Goal: Book appointment/travel/reservation

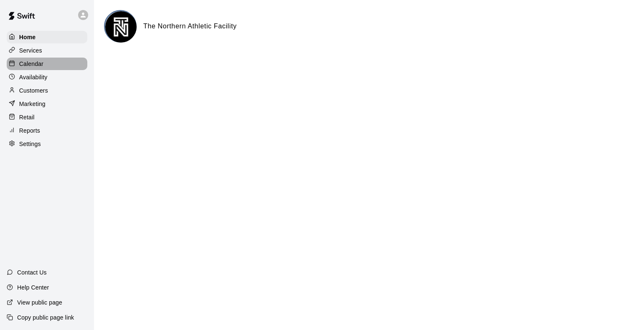
click at [38, 65] on p "Calendar" at bounding box center [31, 64] width 24 height 8
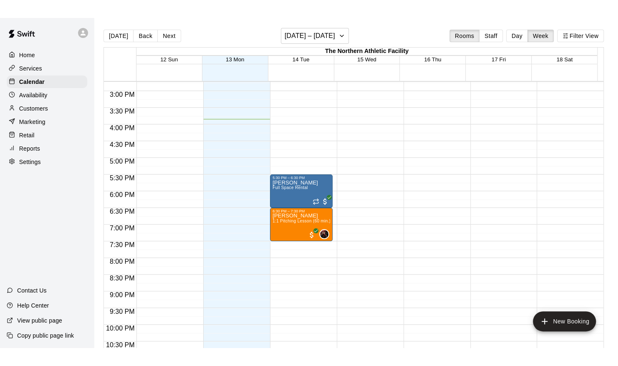
scroll to position [525, 0]
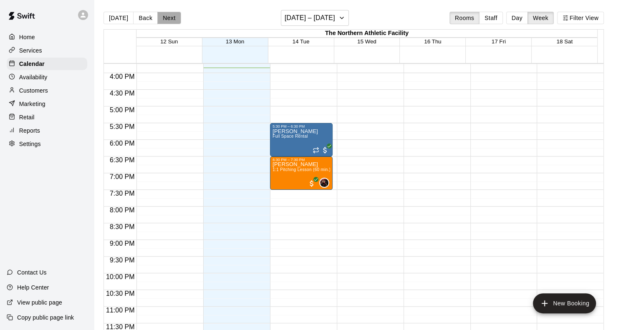
click at [174, 20] on button "Next" at bounding box center [168, 18] width 23 height 13
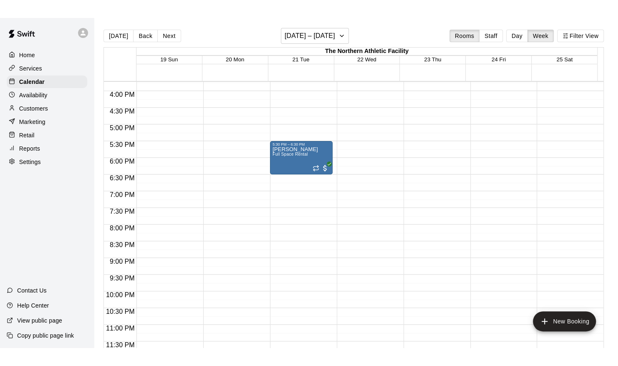
scroll to position [489, 0]
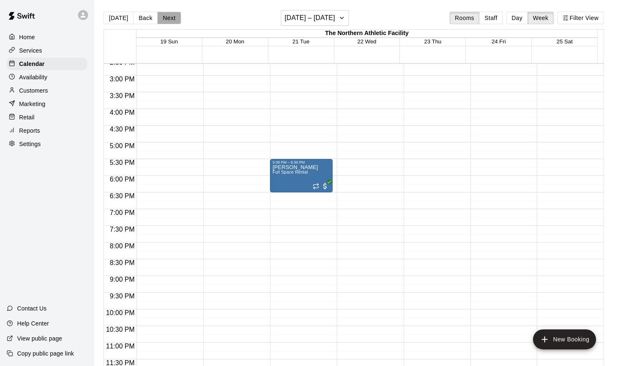
click at [170, 13] on button "Next" at bounding box center [168, 18] width 23 height 13
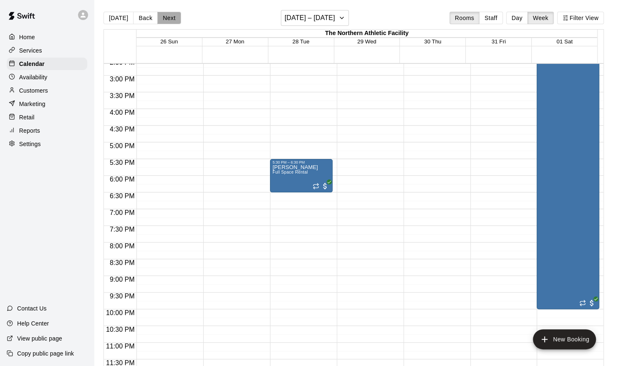
click at [170, 13] on button "Next" at bounding box center [168, 18] width 23 height 13
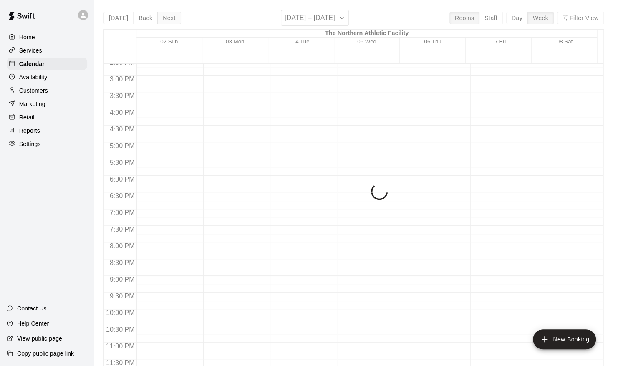
scroll to position [523, 0]
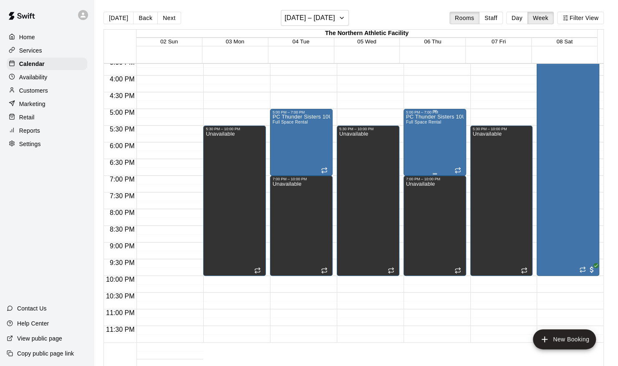
click at [435, 148] on div "PC Thunder Sisters 10U + 13U Full Space Rental" at bounding box center [435, 297] width 58 height 366
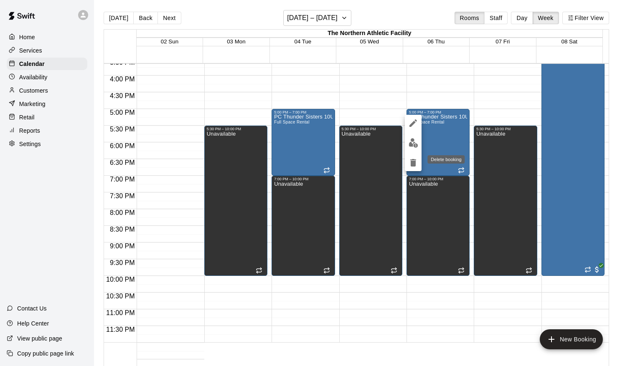
click at [412, 164] on icon "delete" at bounding box center [413, 163] width 6 height 8
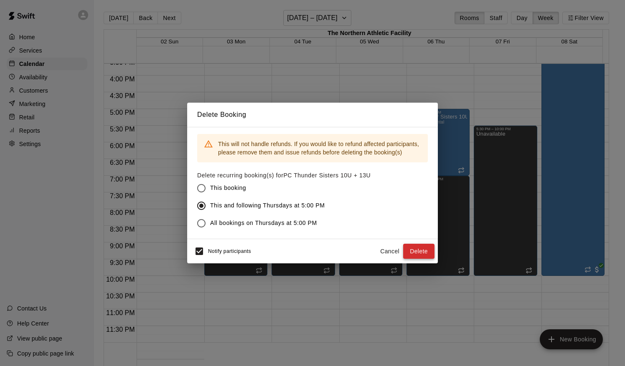
click at [417, 251] on button "Delete" at bounding box center [418, 251] width 31 height 15
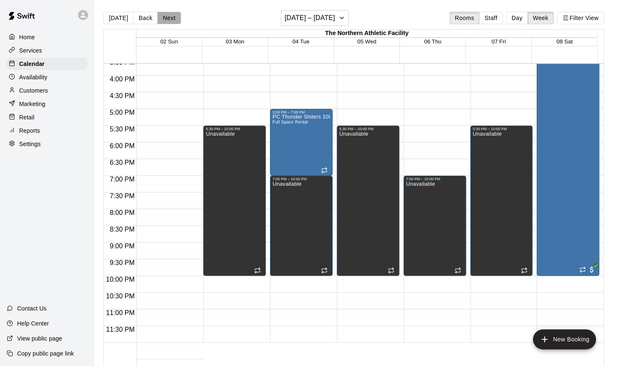
click at [171, 21] on button "Next" at bounding box center [168, 18] width 23 height 13
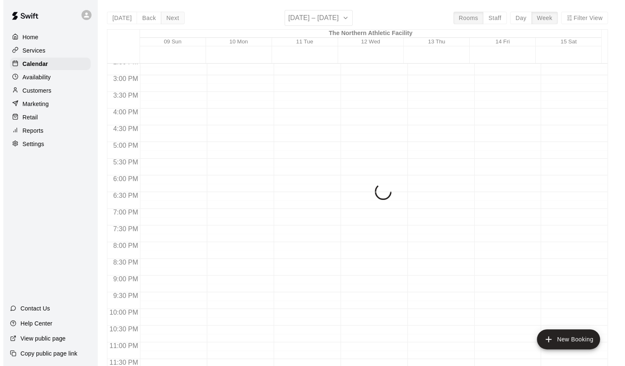
scroll to position [489, 0]
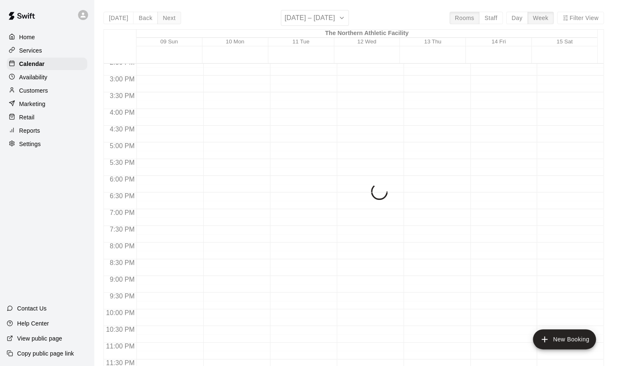
click at [171, 21] on div "[DATE] Back Next [DATE] – [DATE] Rooms Staff Day Week Filter View The Northern …" at bounding box center [354, 193] width 501 height 366
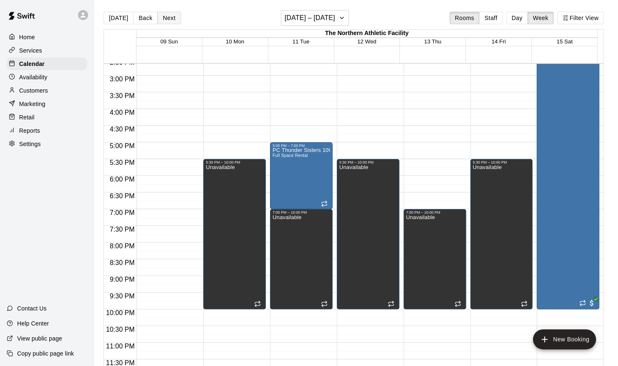
click at [171, 21] on button "Next" at bounding box center [168, 18] width 23 height 13
click at [171, 21] on div "[DATE] Back Next [DATE] – [DATE] Rooms Staff Day Week Filter View The Northern …" at bounding box center [354, 193] width 501 height 366
click at [335, 19] on h6 "[DATE] – [DATE]" at bounding box center [310, 18] width 51 height 12
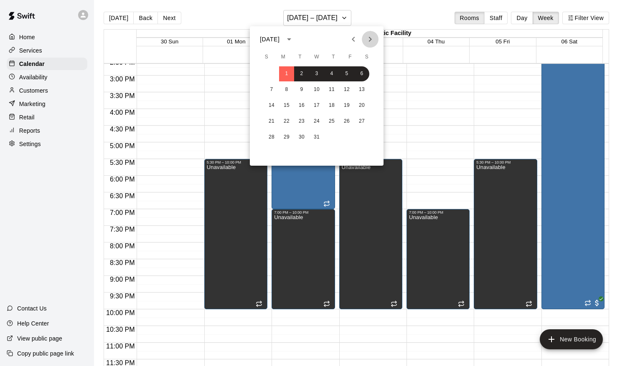
click at [370, 41] on icon "Next month" at bounding box center [370, 39] width 10 height 10
click at [301, 90] on button "6" at bounding box center [301, 89] width 15 height 15
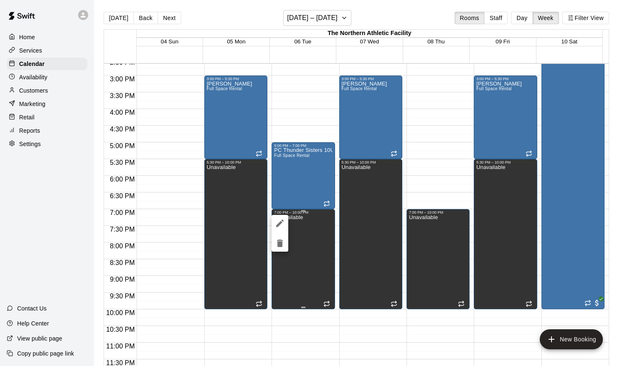
click at [299, 233] on div at bounding box center [312, 183] width 625 height 366
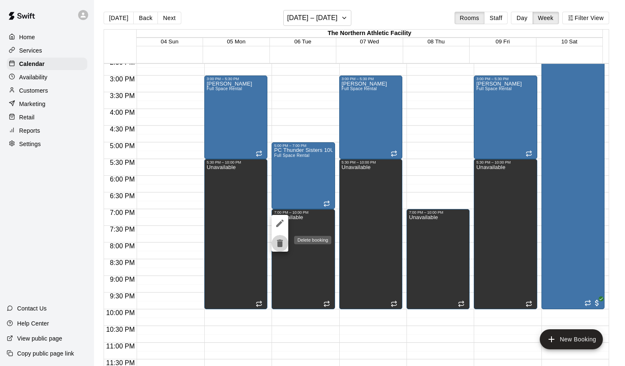
click at [281, 245] on icon "delete" at bounding box center [280, 244] width 6 height 8
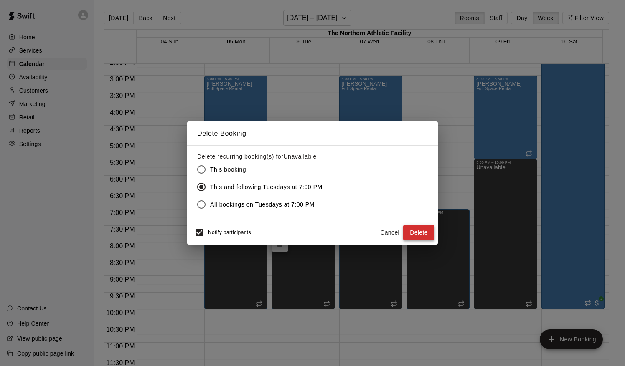
click at [406, 233] on button "Delete" at bounding box center [418, 232] width 31 height 15
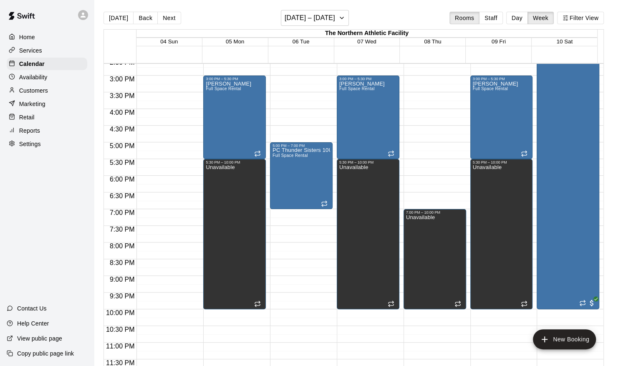
drag, startPoint x: 442, startPoint y: 237, endPoint x: 420, endPoint y: 134, distance: 105.0
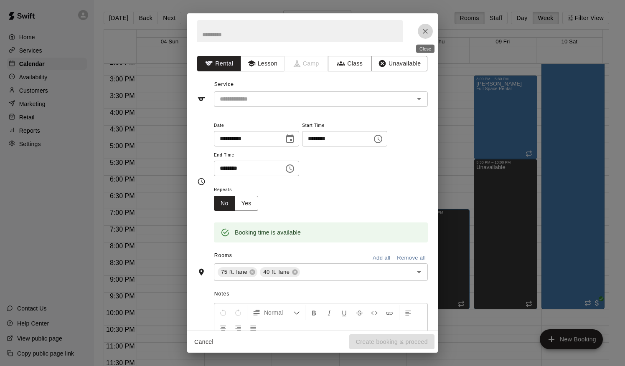
click at [426, 31] on icon "Close" at bounding box center [425, 31] width 8 height 8
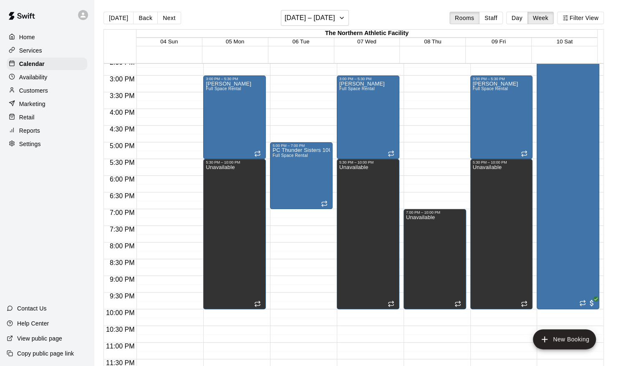
click at [294, 212] on body "Home Services Calendar Availability Customers Marketing Retail Reports Settings…" at bounding box center [309, 190] width 618 height 380
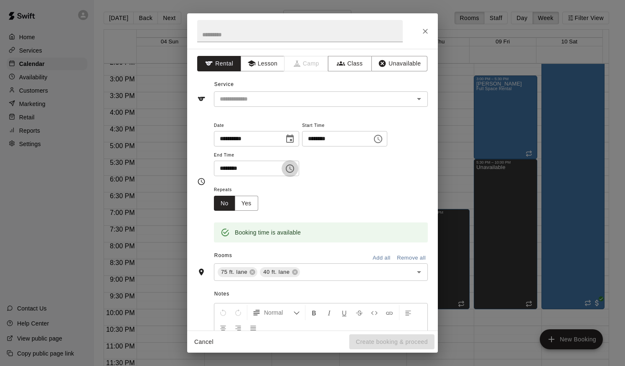
click at [294, 171] on icon "Choose time, selected time is 7:30 PM" at bounding box center [290, 169] width 8 height 8
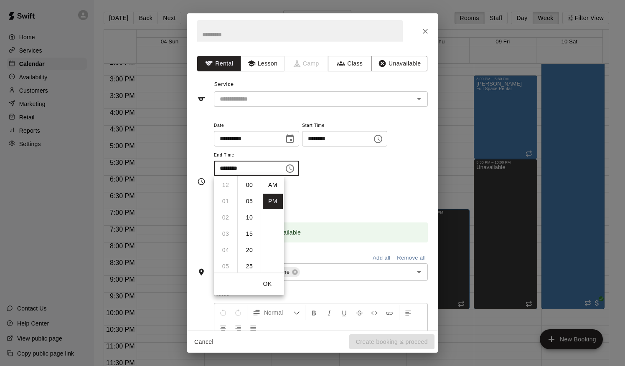
scroll to position [15, 0]
click at [226, 235] on li "10" at bounding box center [225, 233] width 20 height 15
click at [248, 185] on li "00" at bounding box center [249, 184] width 20 height 15
type input "********"
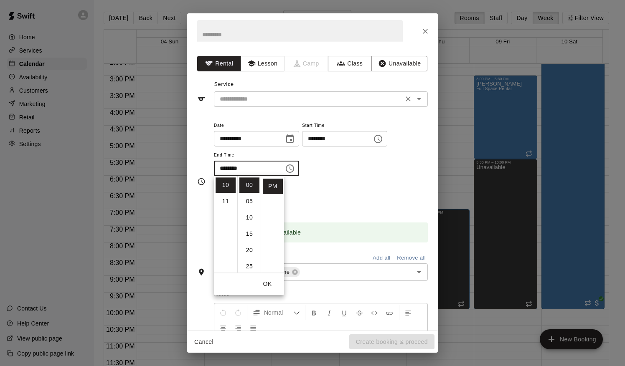
click at [294, 102] on input "text" at bounding box center [308, 99] width 184 height 10
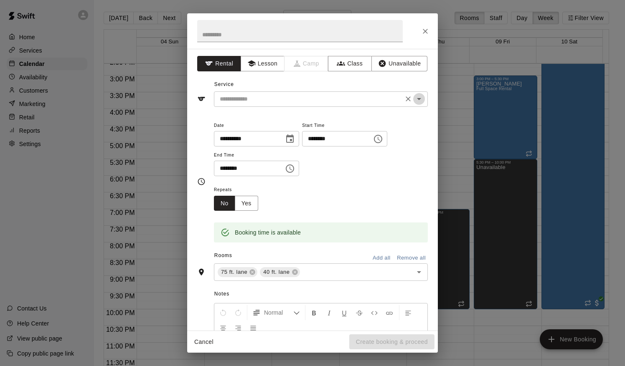
click at [414, 99] on icon "Open" at bounding box center [419, 99] width 10 height 10
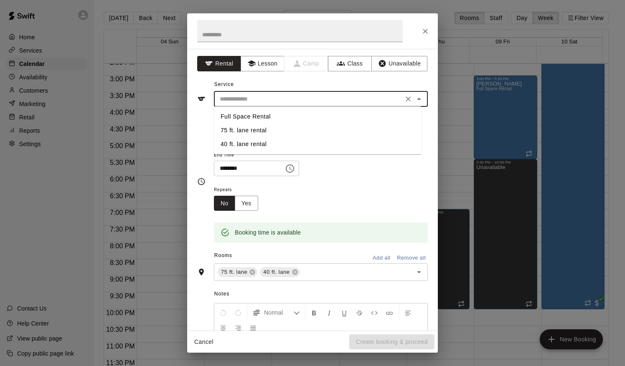
click at [274, 116] on li "Full Space Rental" at bounding box center [318, 117] width 208 height 14
type input "**********"
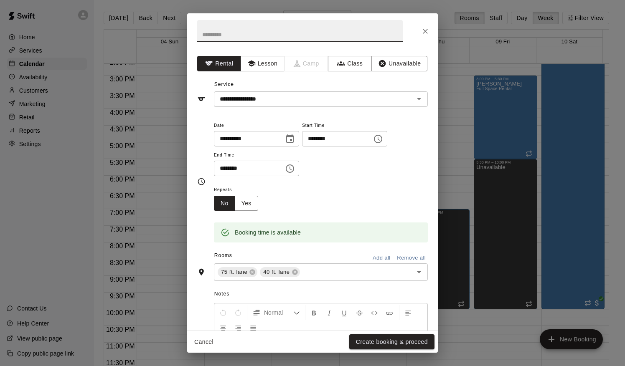
click at [248, 37] on input "text" at bounding box center [299, 31] width 205 height 22
type input "*"
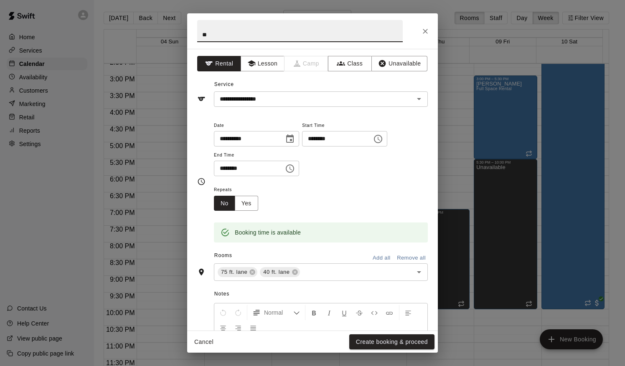
type input "*"
type input "**********"
click at [245, 199] on button "Yes" at bounding box center [246, 203] width 23 height 15
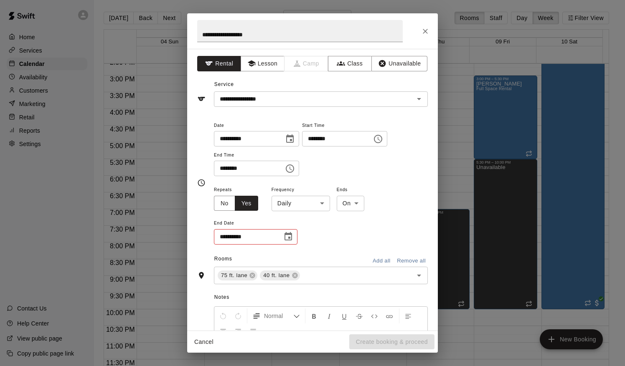
click at [314, 206] on body "Home Services Calendar Availability Customers Marketing Retail Reports Settings…" at bounding box center [312, 190] width 625 height 380
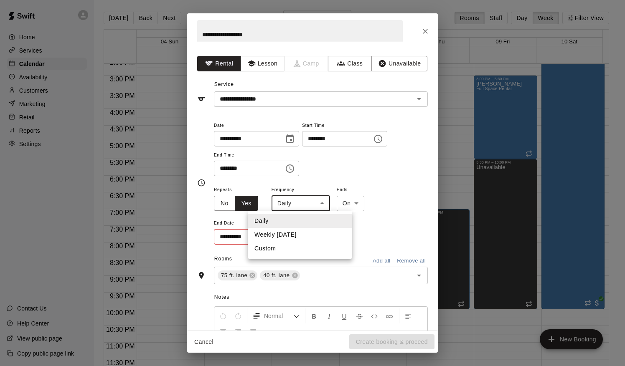
click at [298, 238] on li "Weekly [DATE]" at bounding box center [300, 235] width 104 height 14
type input "******"
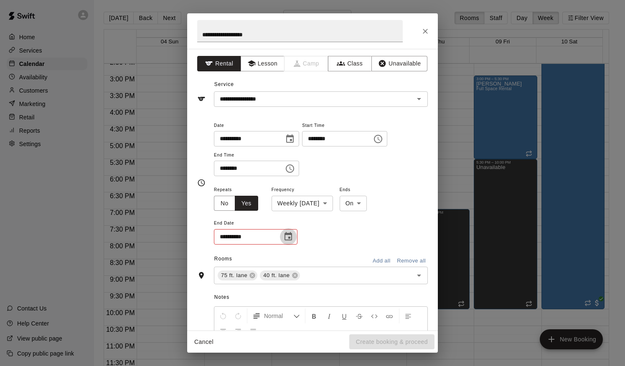
click at [291, 238] on icon "Choose date" at bounding box center [288, 236] width 8 height 8
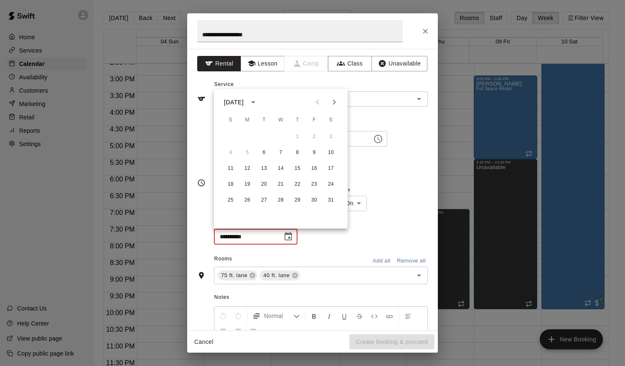
click at [334, 107] on icon "Next month" at bounding box center [334, 102] width 10 height 10
click at [265, 204] on button "31" at bounding box center [263, 200] width 15 height 15
type input "**********"
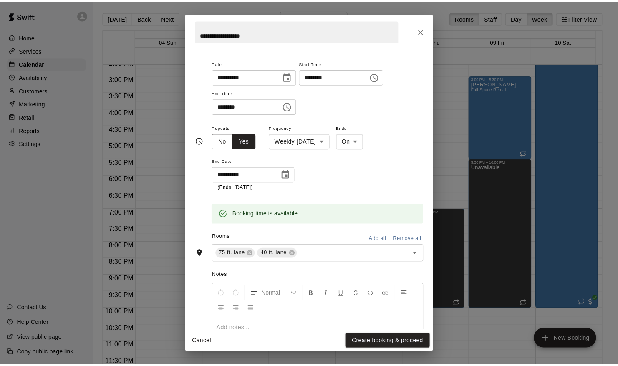
scroll to position [127, 0]
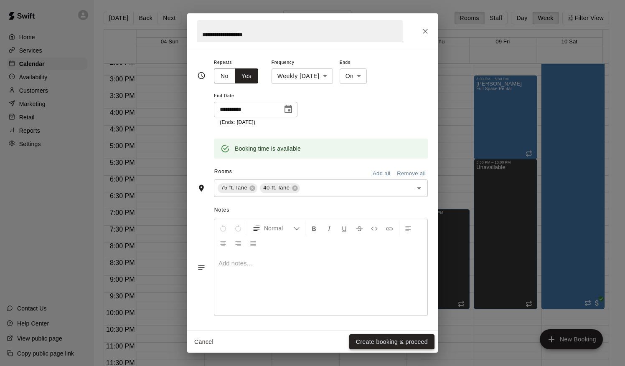
click at [396, 330] on button "Create booking & proceed" at bounding box center [391, 341] width 85 height 15
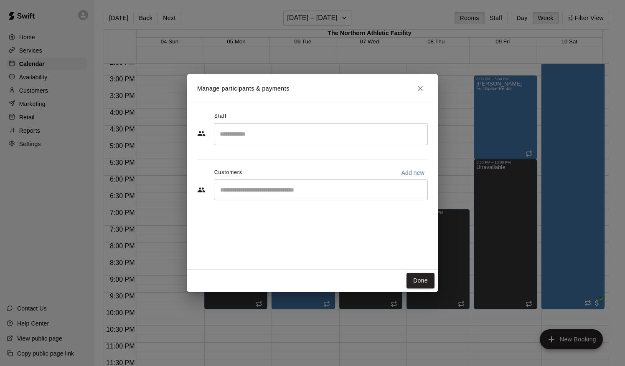
click at [392, 197] on div "​" at bounding box center [321, 190] width 214 height 21
click at [405, 197] on div "​" at bounding box center [321, 190] width 214 height 21
click at [203, 189] on icon "Customers" at bounding box center [202, 190] width 8 height 5
click at [251, 190] on input "Start typing to search customers..." at bounding box center [321, 190] width 206 height 8
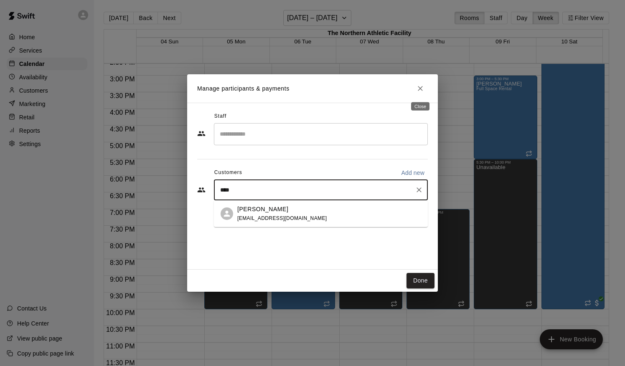
type input "****"
click at [424, 91] on icon "Close" at bounding box center [420, 88] width 8 height 8
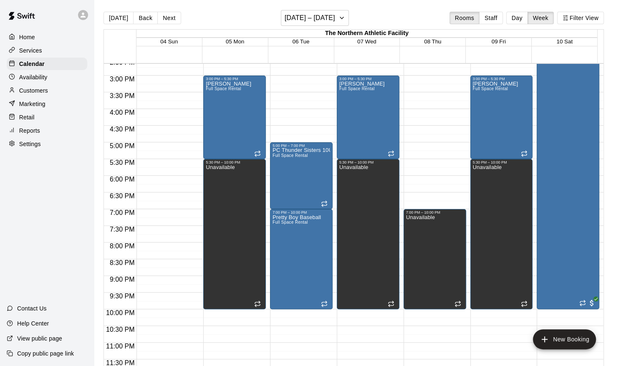
click at [43, 93] on p "Customers" at bounding box center [33, 90] width 29 height 8
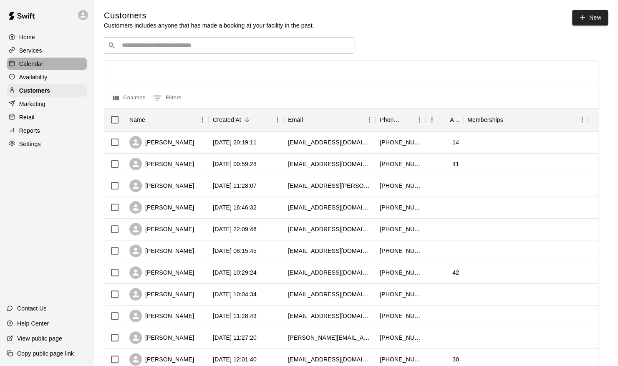
click at [42, 68] on p "Calendar" at bounding box center [31, 64] width 24 height 8
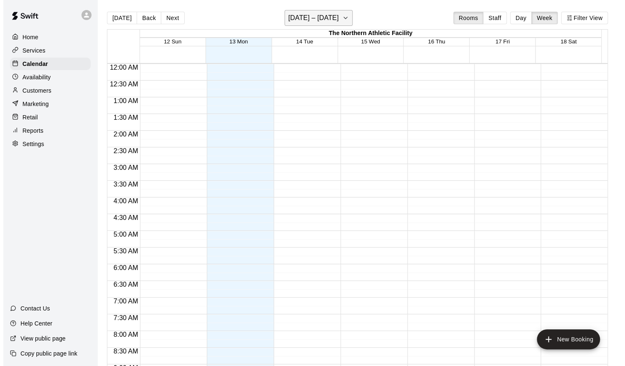
scroll to position [456, 0]
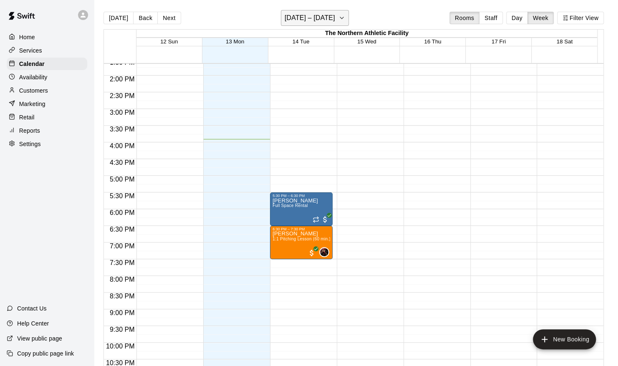
click at [329, 22] on h6 "[DATE] – [DATE]" at bounding box center [310, 18] width 51 height 12
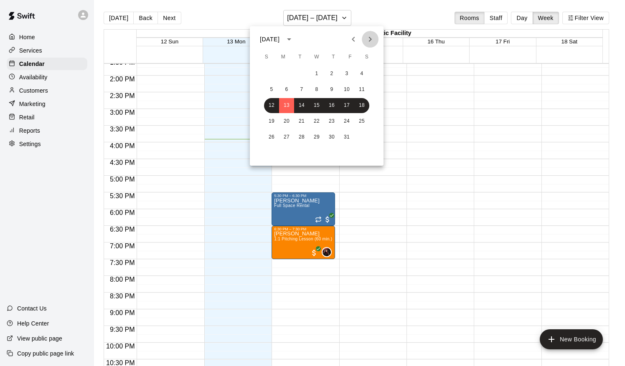
click at [366, 39] on icon "Next month" at bounding box center [370, 39] width 10 height 10
click at [305, 89] on button "6" at bounding box center [301, 89] width 15 height 15
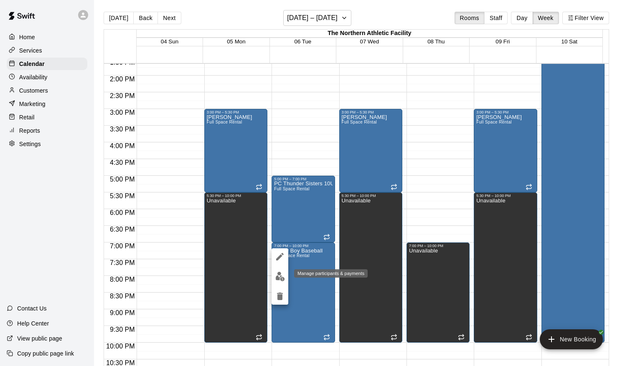
click at [280, 280] on img "edit" at bounding box center [280, 277] width 10 height 10
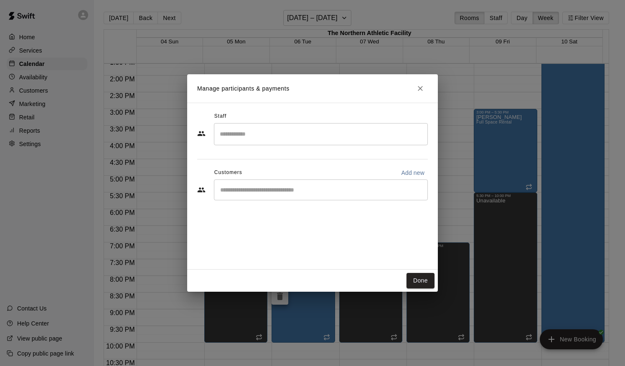
click at [309, 198] on div "​" at bounding box center [321, 190] width 214 height 21
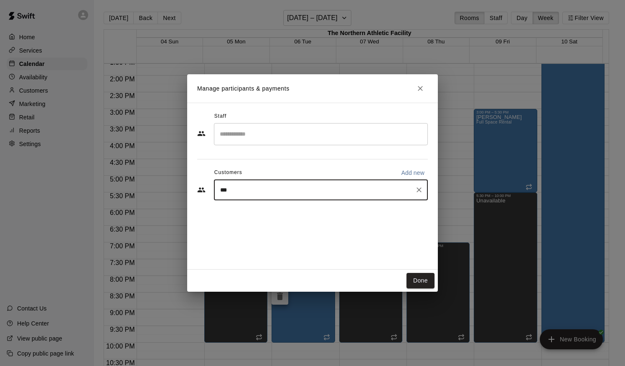
type input "****"
click at [292, 213] on div "[PERSON_NAME]" at bounding box center [282, 209] width 90 height 9
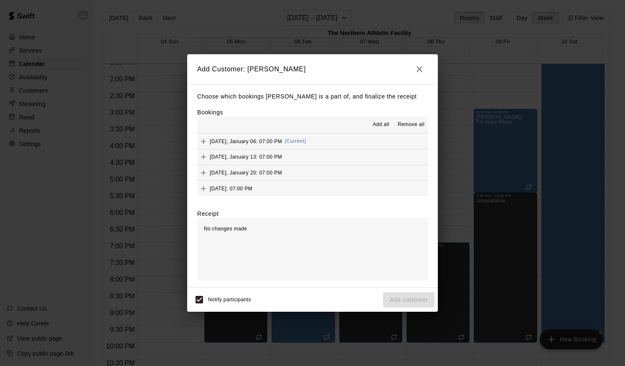
click at [373, 125] on span "Add all" at bounding box center [380, 125] width 17 height 8
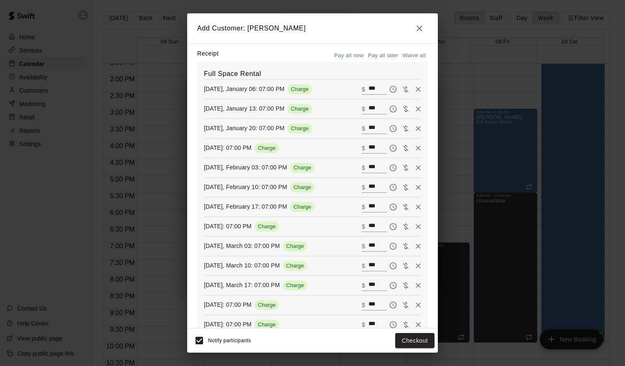
scroll to position [125, 0]
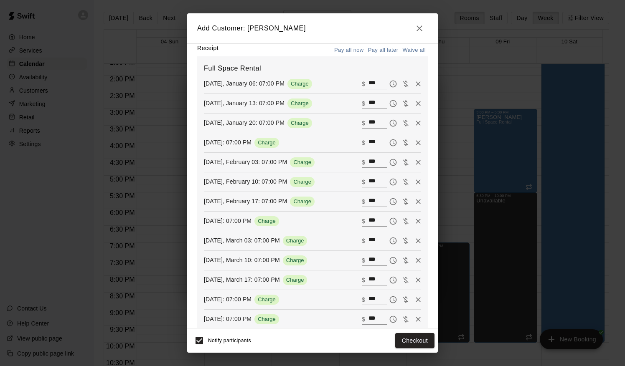
click at [376, 54] on button "Pay all later" at bounding box center [383, 50] width 35 height 13
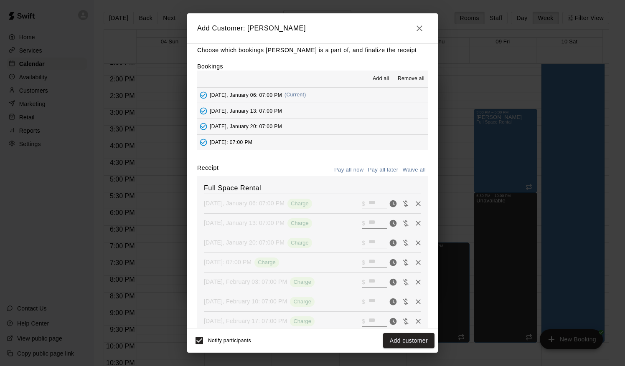
scroll to position [0, 0]
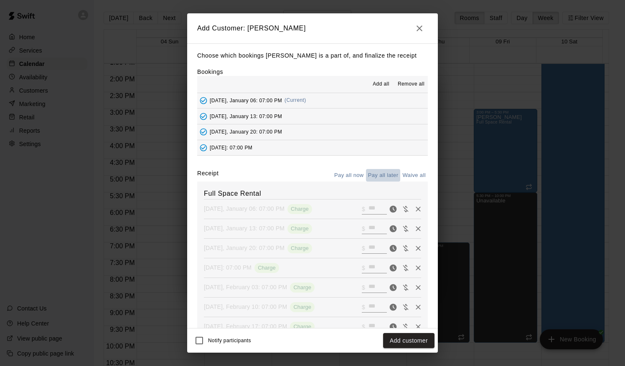
click at [375, 177] on button "Pay all later" at bounding box center [383, 175] width 35 height 13
click at [397, 330] on button "Add customer" at bounding box center [408, 340] width 51 height 15
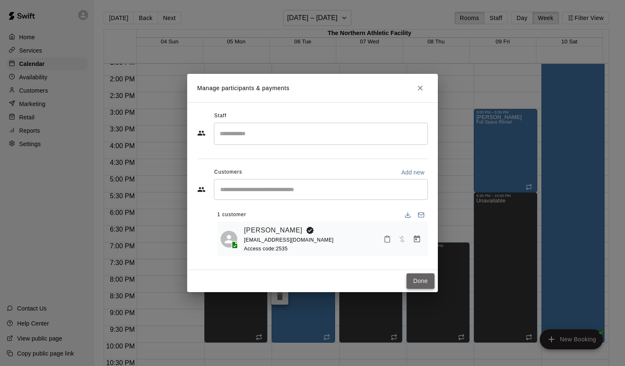
click at [421, 284] on button "Done" at bounding box center [420, 281] width 28 height 15
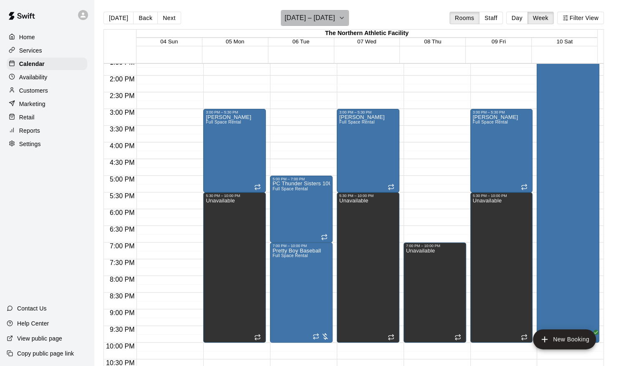
click at [343, 21] on icon "button" at bounding box center [342, 18] width 7 height 10
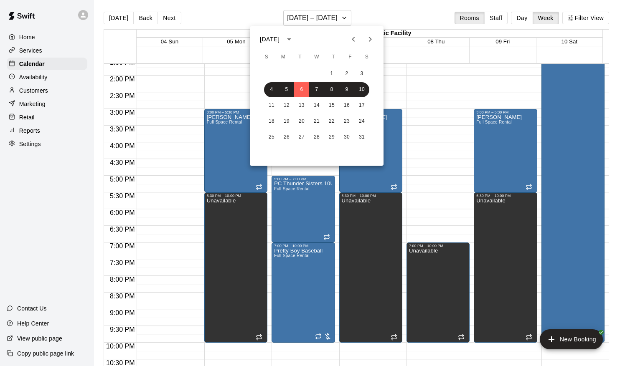
click at [438, 272] on div at bounding box center [312, 183] width 625 height 366
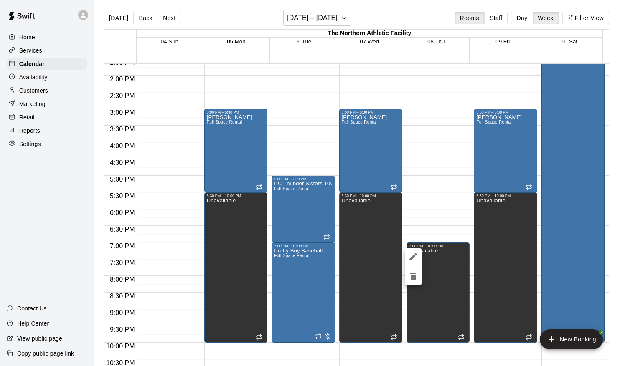
click at [413, 277] on icon "delete" at bounding box center [413, 277] width 6 height 8
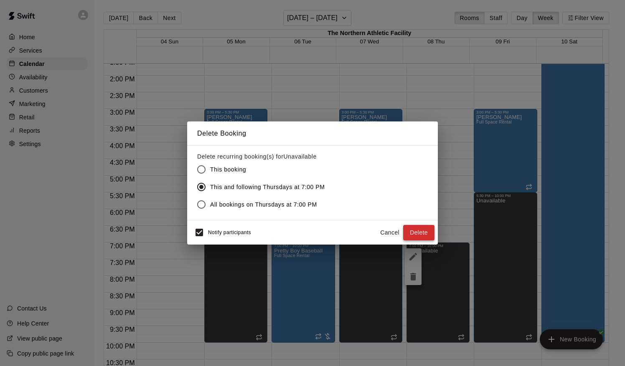
click at [408, 233] on button "Delete" at bounding box center [418, 232] width 31 height 15
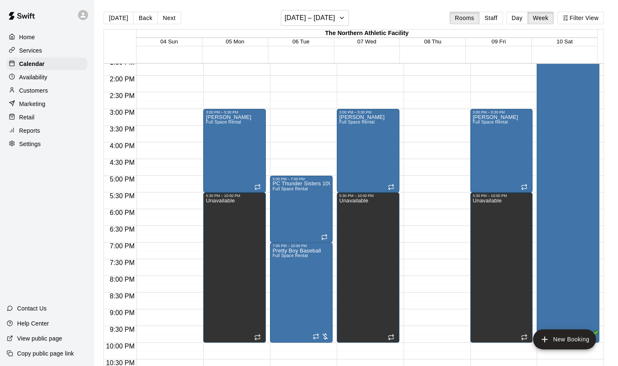
click at [430, 248] on div at bounding box center [435, 9] width 63 height 802
click at [430, 248] on body "Home Services Calendar Availability Customers Marketing Retail Reports Settings…" at bounding box center [309, 190] width 618 height 380
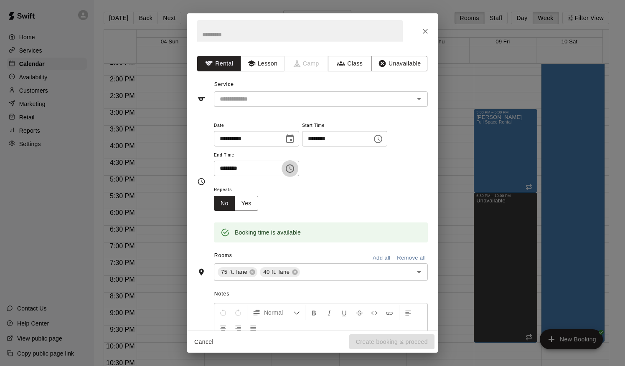
click at [295, 170] on icon "Choose time, selected time is 7:30 PM" at bounding box center [290, 169] width 10 height 10
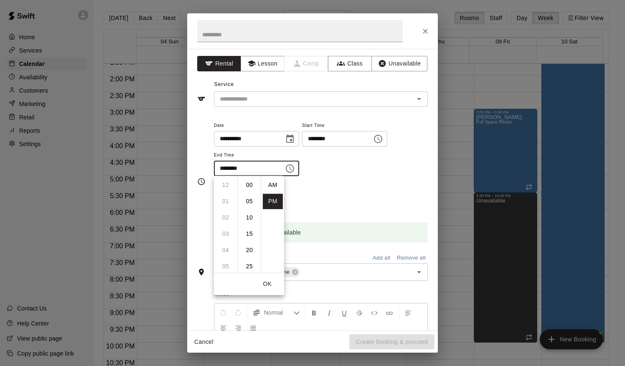
scroll to position [15, 0]
click at [223, 234] on li "10" at bounding box center [225, 233] width 20 height 15
click at [245, 187] on li "00" at bounding box center [249, 184] width 20 height 15
type input "********"
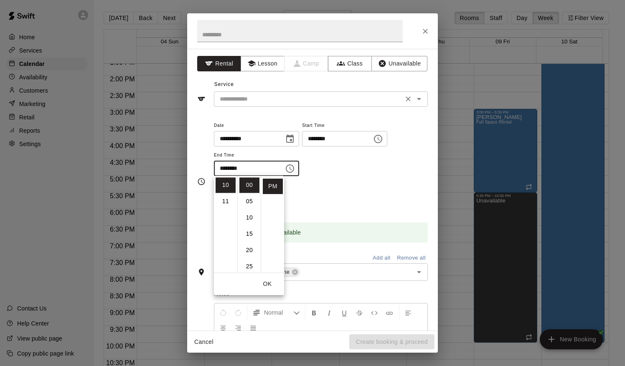
click at [308, 104] on div "​" at bounding box center [321, 98] width 214 height 15
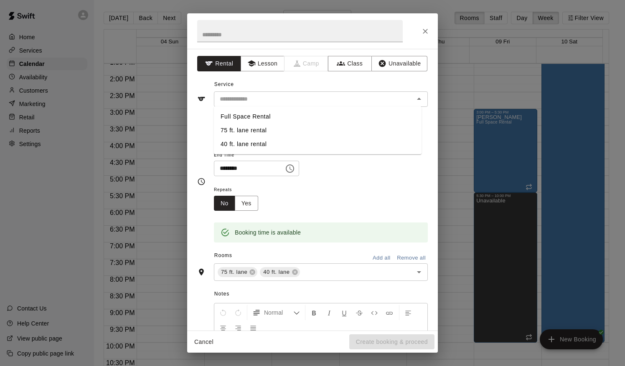
click at [268, 114] on li "Full Space Rental" at bounding box center [318, 117] width 208 height 14
type input "**********"
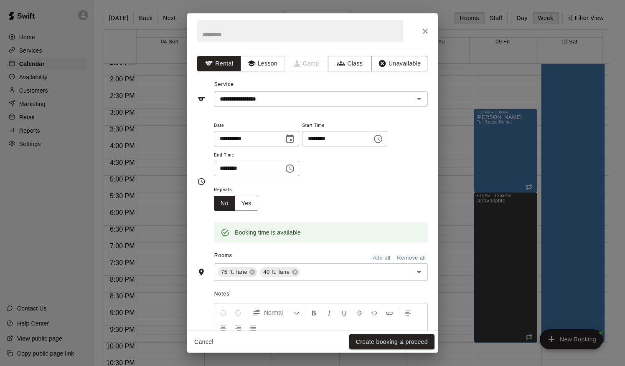
click at [258, 36] on input "text" at bounding box center [299, 31] width 205 height 22
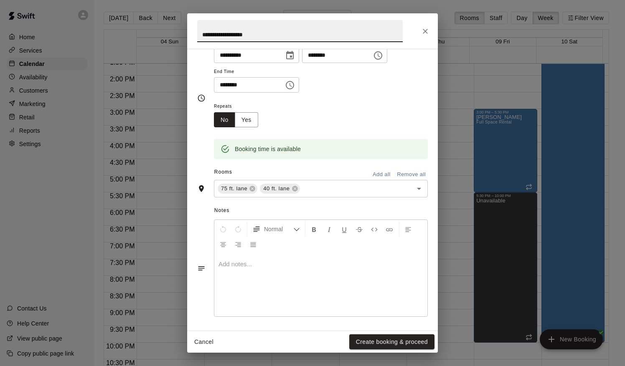
scroll to position [84, 0]
type input "**********"
click at [255, 120] on button "Yes" at bounding box center [246, 119] width 23 height 15
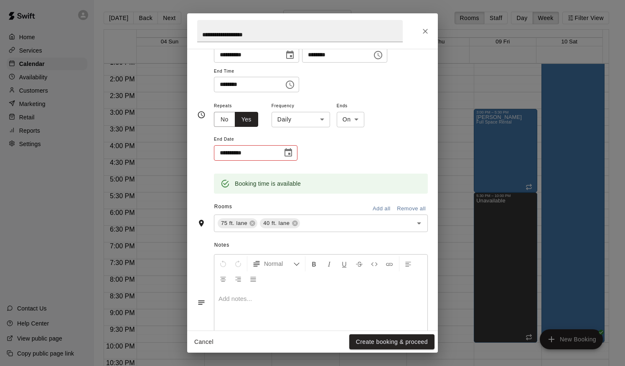
scroll to position [86, 0]
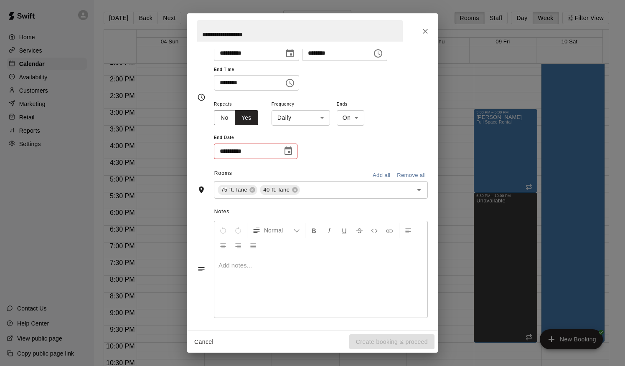
click at [286, 154] on icon "Choose date" at bounding box center [288, 151] width 8 height 8
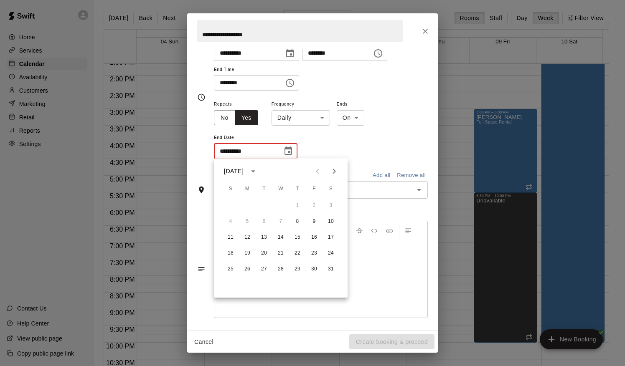
click at [332, 171] on icon "Next month" at bounding box center [334, 171] width 10 height 10
click at [300, 255] on button "26" at bounding box center [297, 253] width 15 height 15
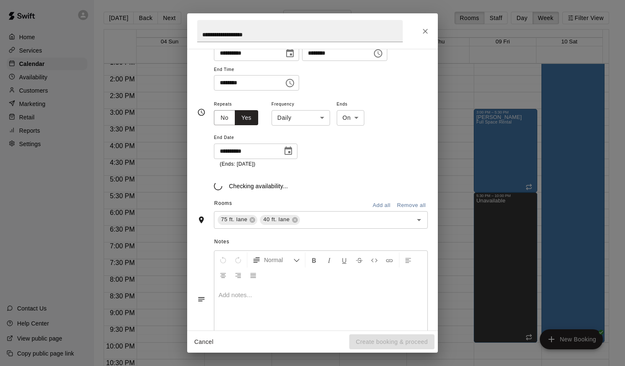
type input "**********"
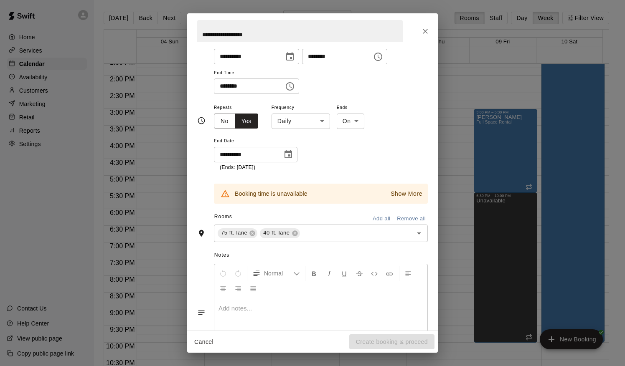
scroll to position [84, 0]
click at [395, 192] on p "Show More" at bounding box center [406, 192] width 32 height 9
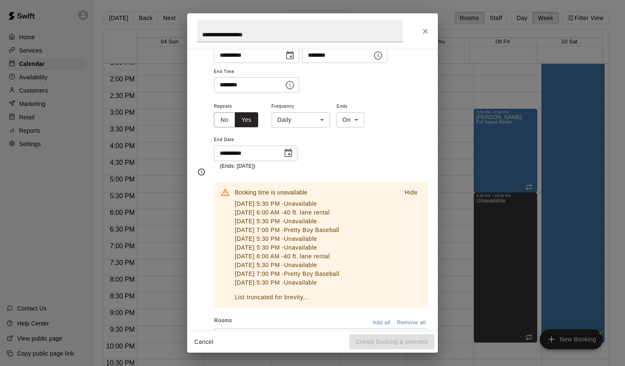
scroll to position [136, 0]
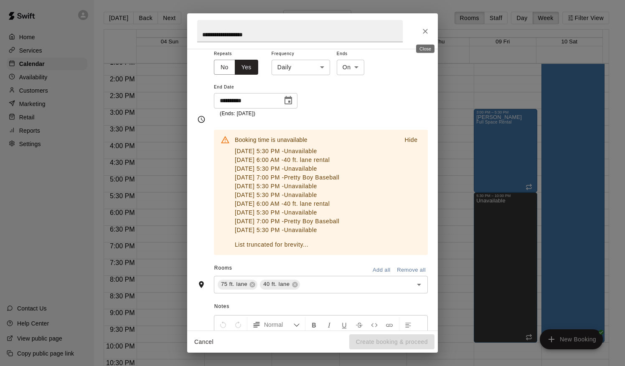
click at [421, 33] on icon "Close" at bounding box center [425, 31] width 8 height 8
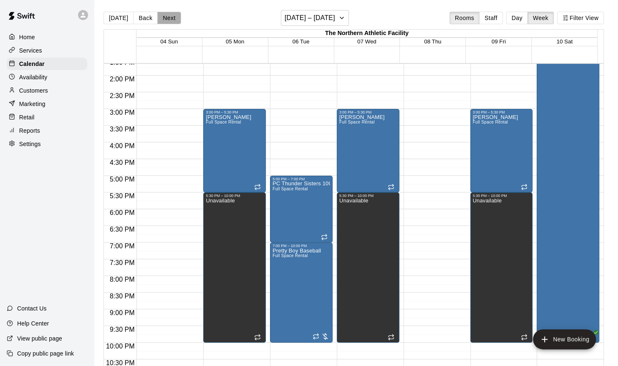
click at [175, 20] on button "Next" at bounding box center [168, 18] width 23 height 13
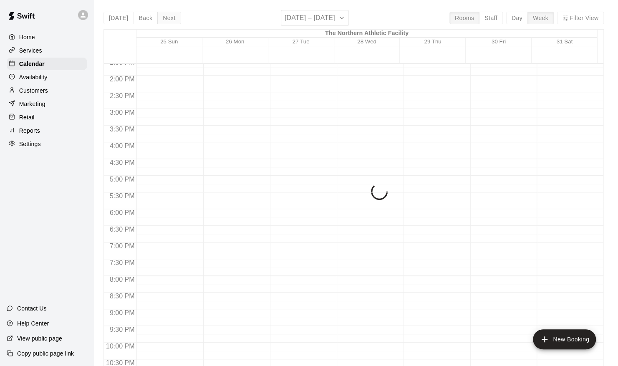
click at [175, 20] on button "Next" at bounding box center [168, 18] width 23 height 13
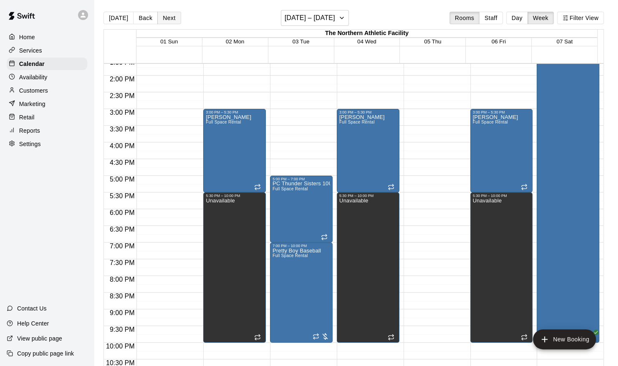
click at [175, 20] on button "Next" at bounding box center [168, 18] width 23 height 13
click at [171, 20] on button "Next" at bounding box center [168, 18] width 23 height 13
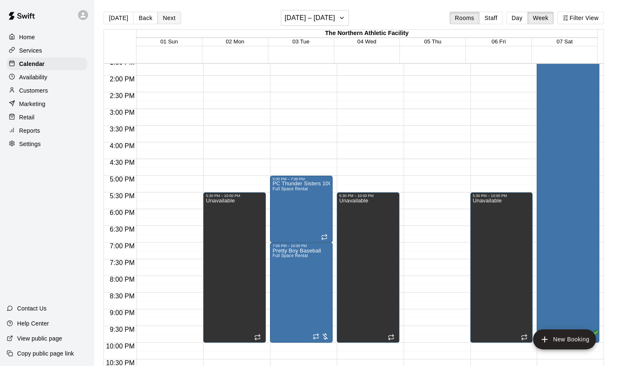
click at [171, 20] on button "Next" at bounding box center [168, 18] width 23 height 13
click at [152, 19] on button "Back" at bounding box center [145, 18] width 25 height 13
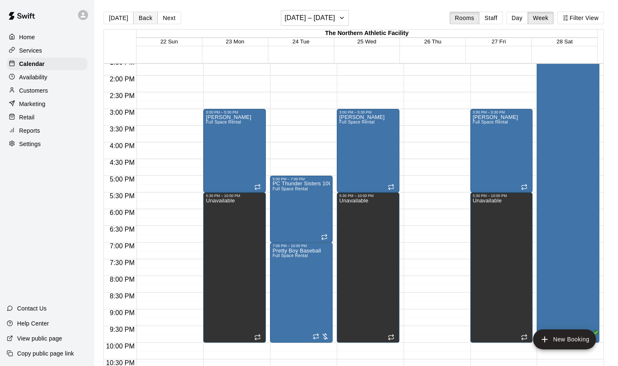
click at [152, 19] on button "Back" at bounding box center [145, 18] width 25 height 13
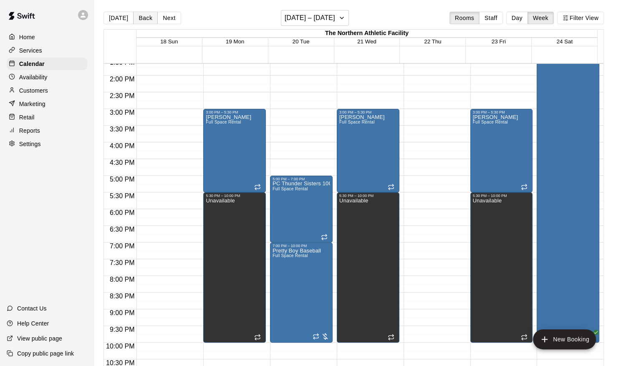
click at [152, 19] on button "Back" at bounding box center [145, 18] width 25 height 13
click at [420, 247] on div at bounding box center [435, 9] width 63 height 802
click at [420, 247] on body "Home Services Calendar Availability Customers Marketing Retail Reports Settings…" at bounding box center [309, 190] width 618 height 380
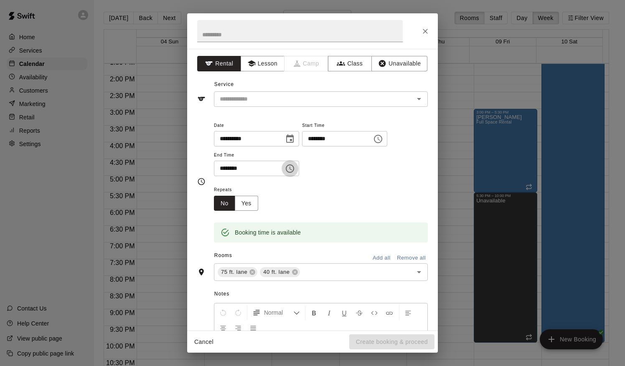
click at [295, 172] on icon "Choose time, selected time is 7:30 PM" at bounding box center [290, 169] width 10 height 10
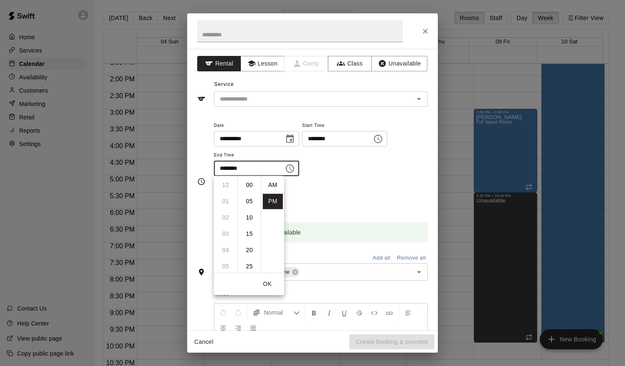
scroll to position [15, 0]
click at [224, 235] on li "10" at bounding box center [225, 233] width 20 height 15
click at [250, 188] on li "00" at bounding box center [249, 184] width 20 height 15
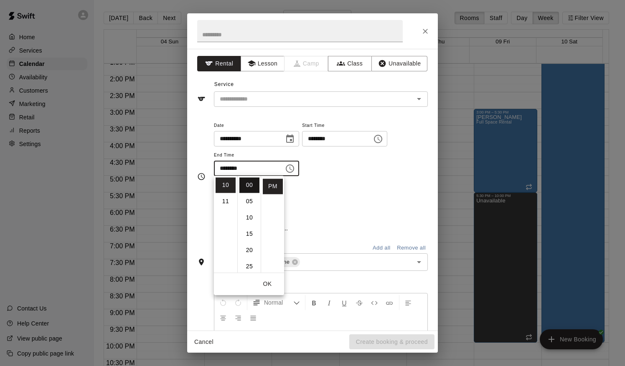
type input "********"
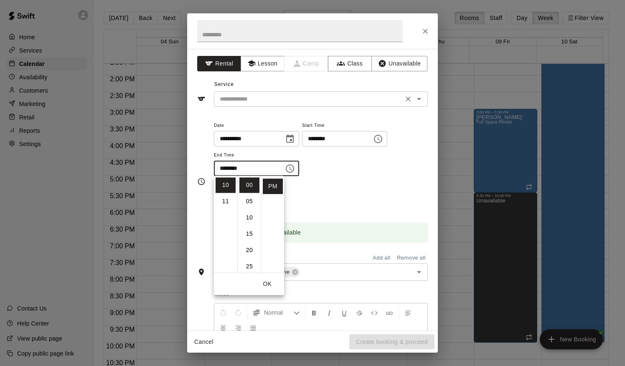
click at [265, 103] on input "text" at bounding box center [308, 99] width 184 height 10
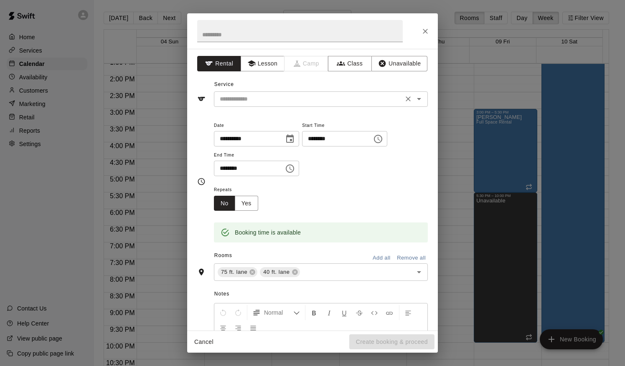
click at [414, 99] on icon "Open" at bounding box center [419, 99] width 10 height 10
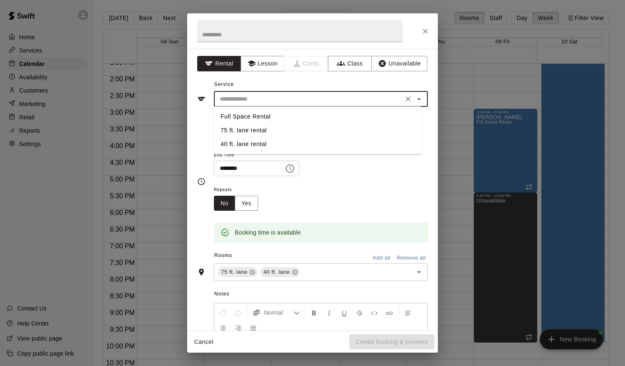
click at [282, 118] on li "Full Space Rental" at bounding box center [318, 117] width 208 height 14
type input "**********"
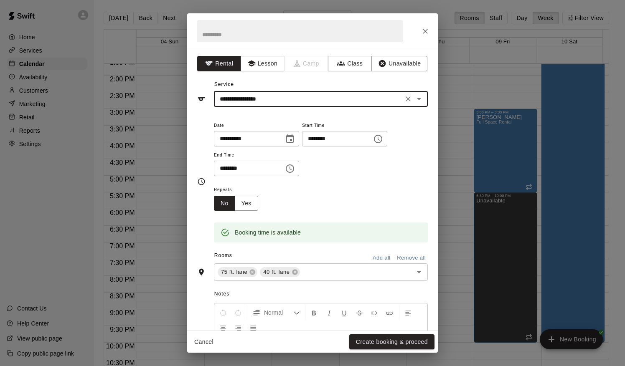
click at [258, 38] on input "text" at bounding box center [299, 31] width 205 height 22
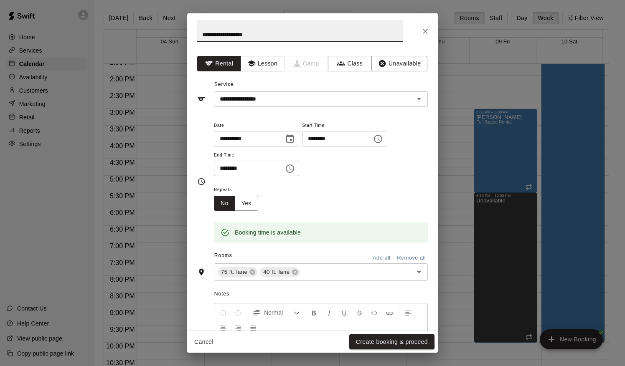
scroll to position [84, 0]
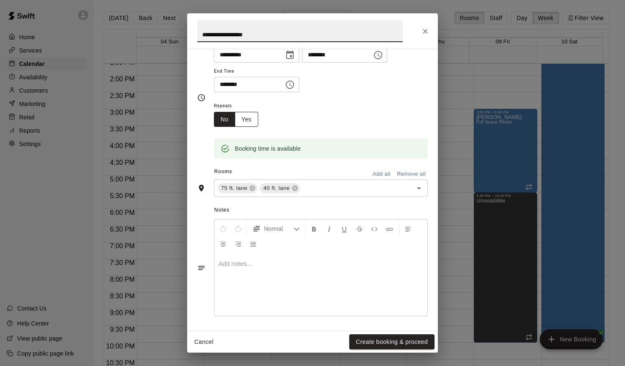
type input "**********"
click at [252, 122] on button "Yes" at bounding box center [246, 119] width 23 height 15
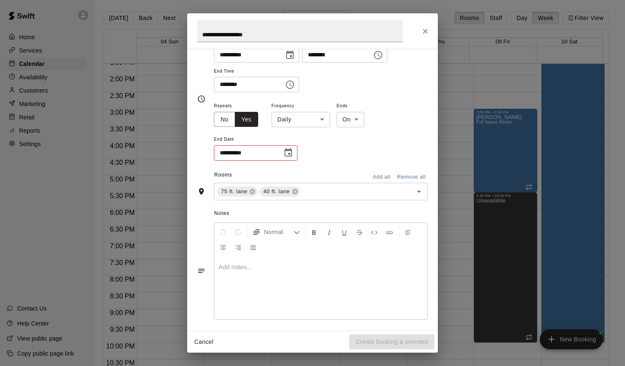
scroll to position [86, 0]
click at [314, 119] on body "Home Services Calendar Availability Customers Marketing Retail Reports Settings…" at bounding box center [312, 190] width 625 height 380
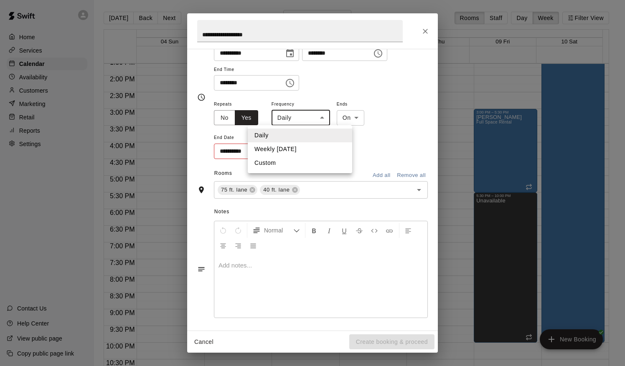
click at [300, 148] on li "Weekly [DATE]" at bounding box center [300, 149] width 104 height 14
type input "******"
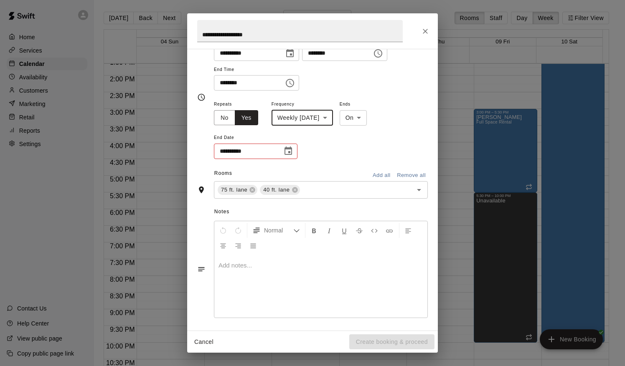
click at [291, 150] on icon "Choose date" at bounding box center [288, 151] width 8 height 8
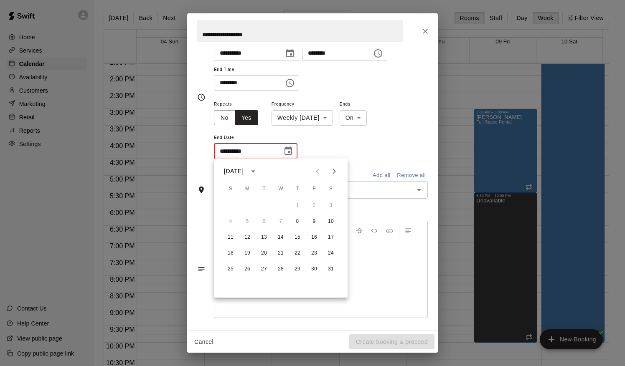
click at [334, 175] on icon "Next month" at bounding box center [334, 171] width 10 height 10
click at [299, 255] on button "26" at bounding box center [297, 253] width 15 height 15
type input "**********"
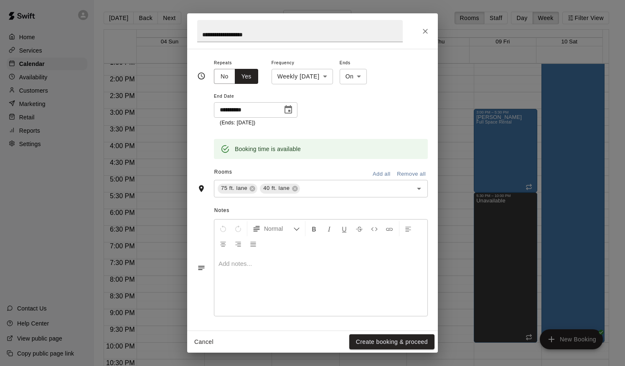
scroll to position [127, 0]
click at [382, 330] on button "Create booking & proceed" at bounding box center [391, 341] width 85 height 15
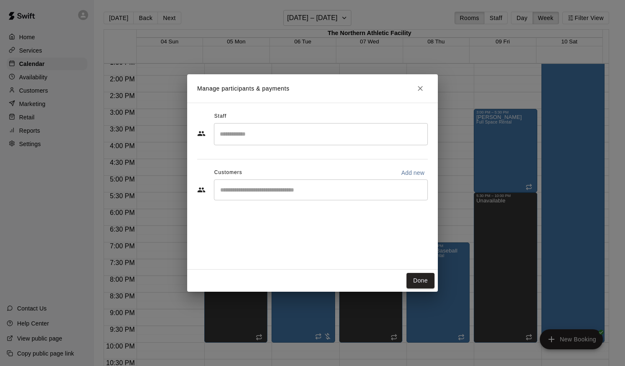
click at [295, 195] on div "​" at bounding box center [321, 190] width 214 height 21
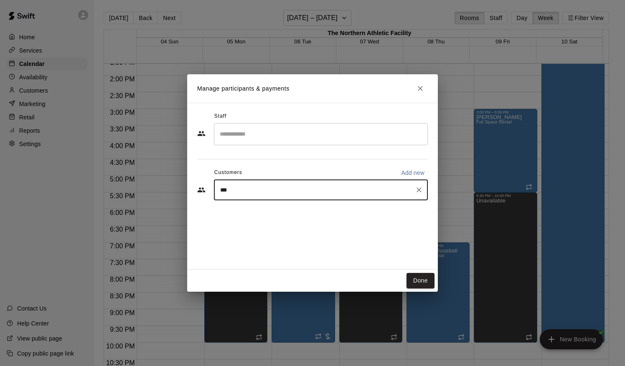
type input "****"
click at [291, 213] on div "[PERSON_NAME]" at bounding box center [282, 209] width 90 height 9
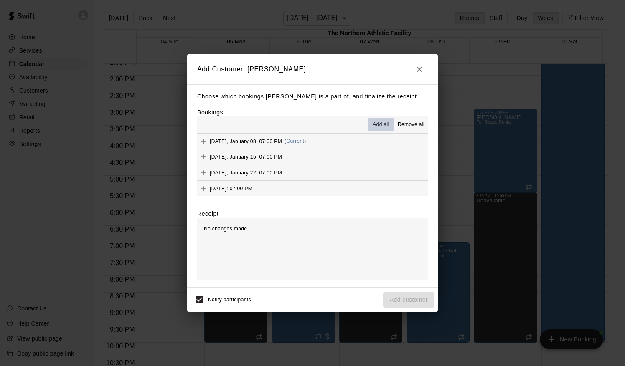
click at [388, 125] on span "Add all" at bounding box center [380, 125] width 17 height 8
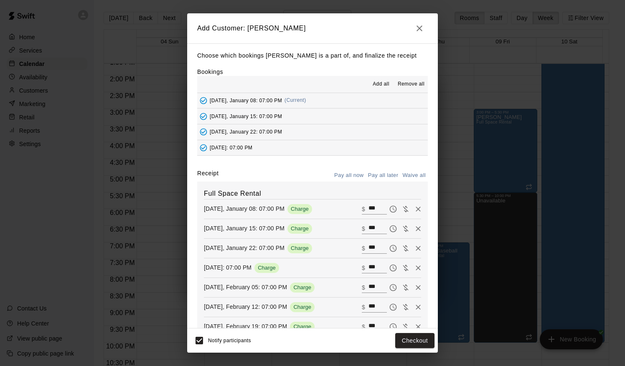
click at [375, 179] on button "Pay all later" at bounding box center [383, 175] width 35 height 13
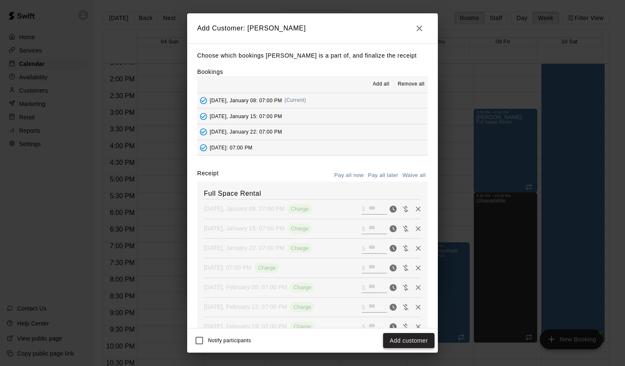
click at [405, 330] on button "Add customer" at bounding box center [408, 340] width 51 height 15
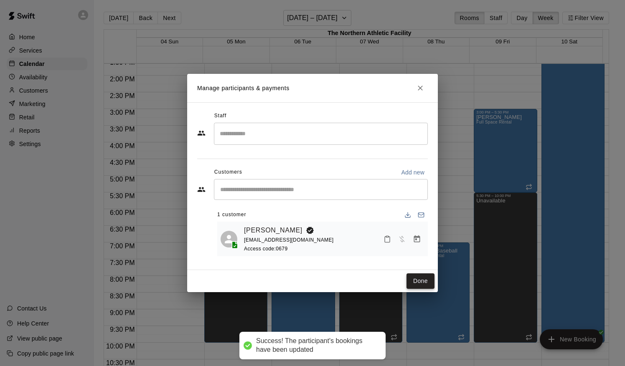
click at [418, 286] on button "Done" at bounding box center [420, 281] width 28 height 15
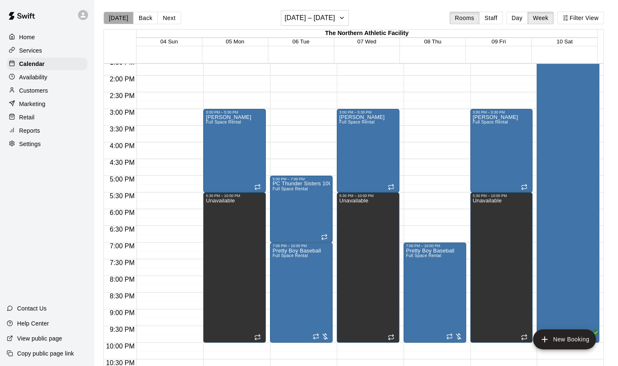
click at [126, 21] on button "[DATE]" at bounding box center [119, 18] width 30 height 13
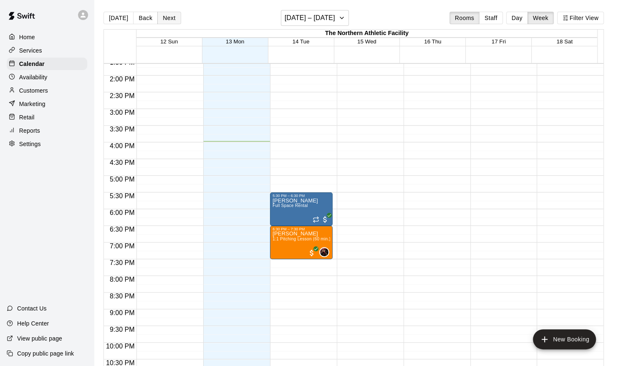
click at [167, 22] on button "Next" at bounding box center [168, 18] width 23 height 13
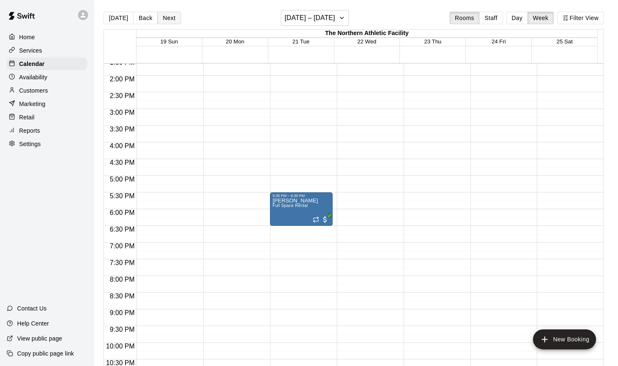
click at [167, 22] on button "Next" at bounding box center [168, 18] width 23 height 13
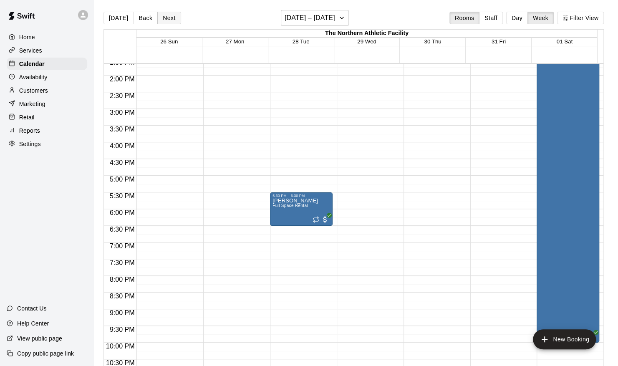
click at [167, 22] on button "Next" at bounding box center [168, 18] width 23 height 13
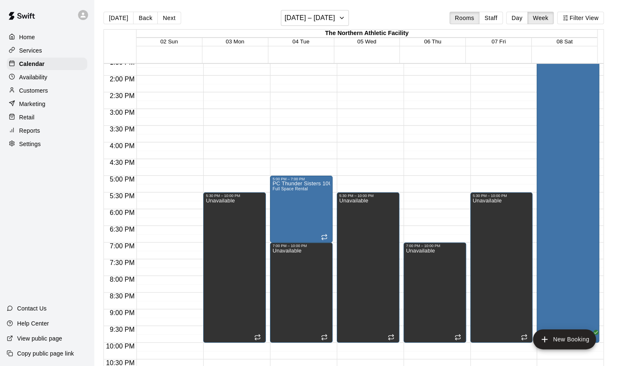
click at [425, 195] on div "7:00 PM – 10:00 PM Unavailable" at bounding box center [435, 9] width 63 height 802
click at [425, 195] on body "Home Services Calendar Availability Customers Marketing Retail Reports Settings…" at bounding box center [309, 190] width 618 height 380
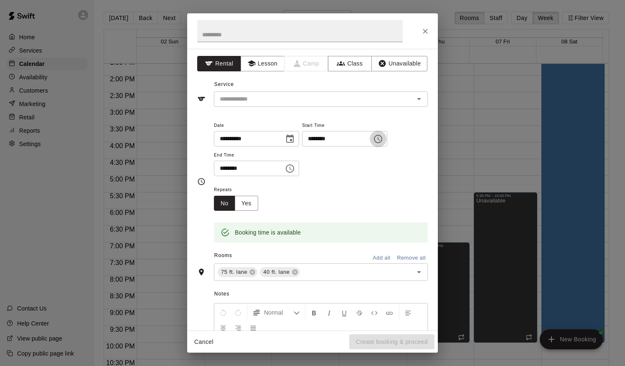
click at [383, 138] on icon "Choose time, selected time is 5:30 PM" at bounding box center [378, 139] width 10 height 10
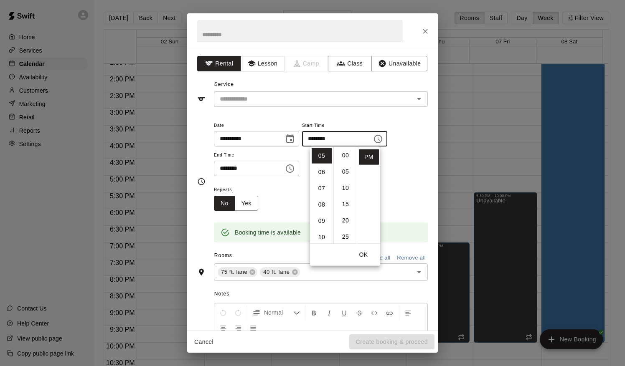
scroll to position [0, 0]
click at [346, 159] on li "00" at bounding box center [345, 155] width 20 height 15
click at [322, 186] on li "07" at bounding box center [322, 188] width 20 height 15
click at [322, 239] on li "05" at bounding box center [322, 237] width 20 height 15
type input "********"
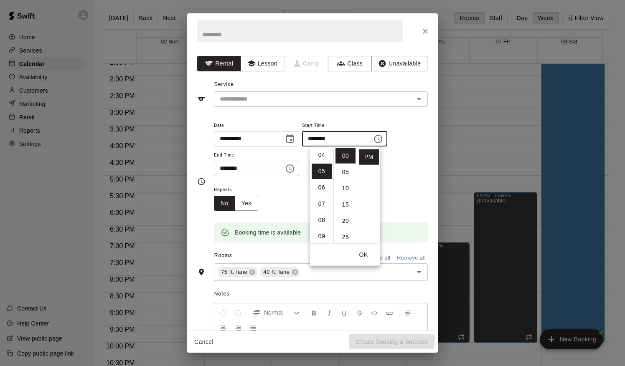
scroll to position [81, 0]
click at [295, 165] on icon "Choose time, selected time is 6:00 PM" at bounding box center [290, 169] width 10 height 10
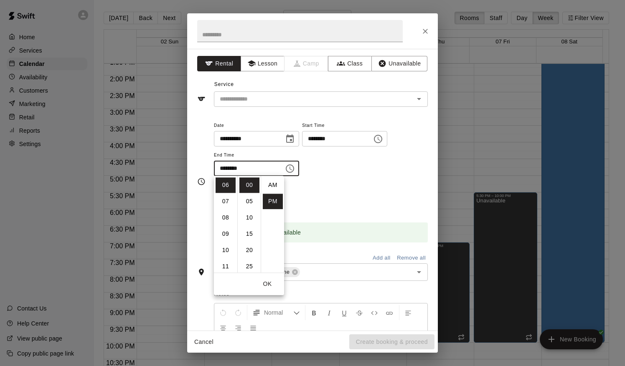
scroll to position [15, 0]
click at [226, 203] on li "07" at bounding box center [225, 201] width 20 height 15
type input "********"
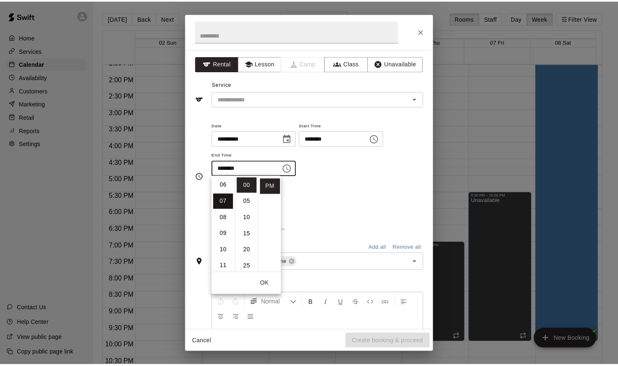
scroll to position [114, 0]
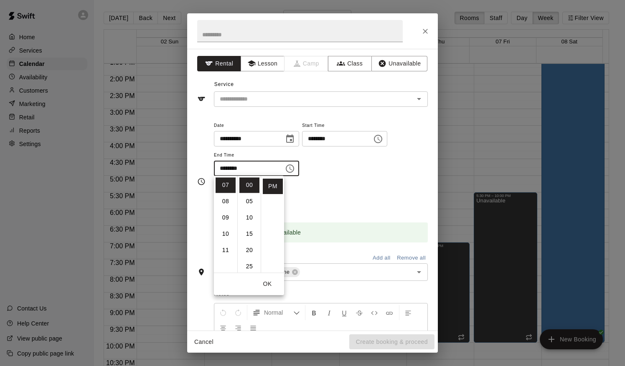
click at [306, 197] on div "Repeats No Yes" at bounding box center [321, 198] width 214 height 26
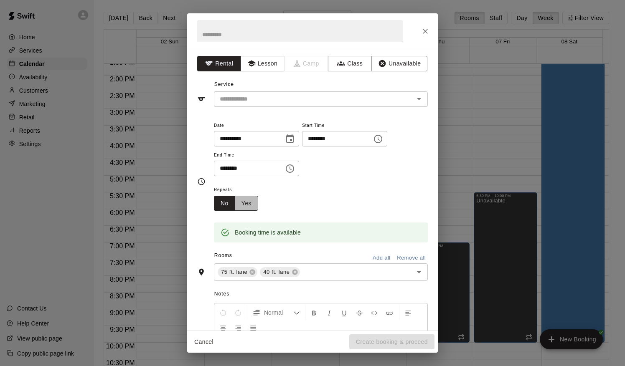
click at [251, 204] on button "Yes" at bounding box center [246, 203] width 23 height 15
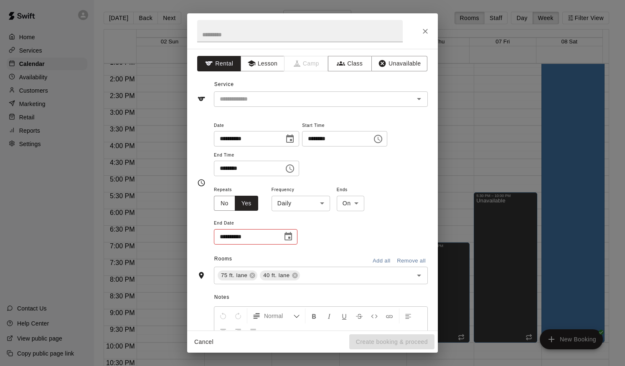
click at [316, 202] on body "Home Services Calendar Availability Customers Marketing Retail Reports Settings…" at bounding box center [312, 190] width 625 height 380
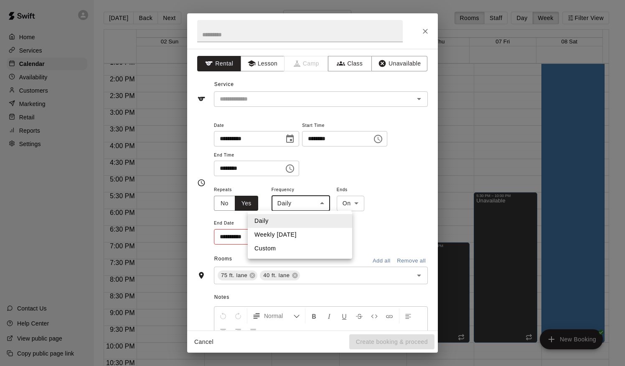
click at [302, 235] on li "Weekly [DATE]" at bounding box center [300, 235] width 104 height 14
type input "******"
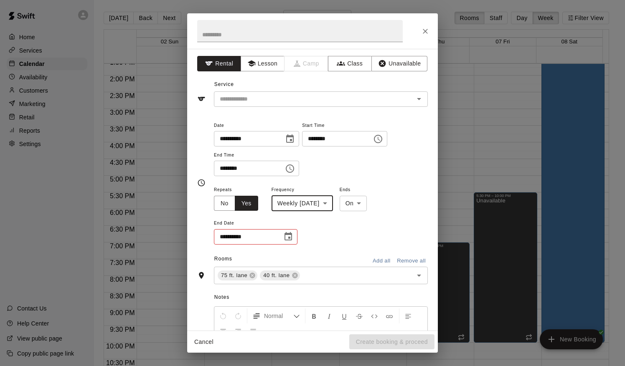
click at [292, 235] on icon "Choose date" at bounding box center [288, 237] width 10 height 10
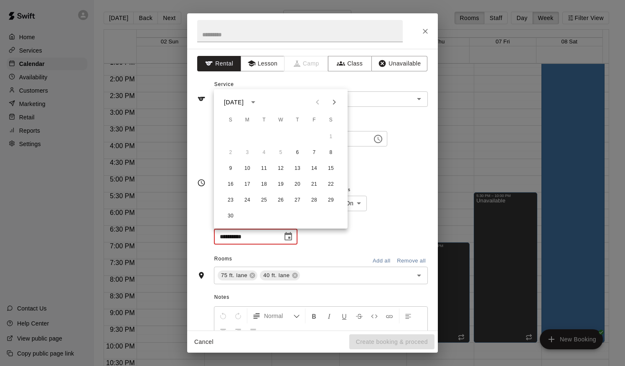
click at [335, 101] on icon "Next month" at bounding box center [334, 102] width 10 height 10
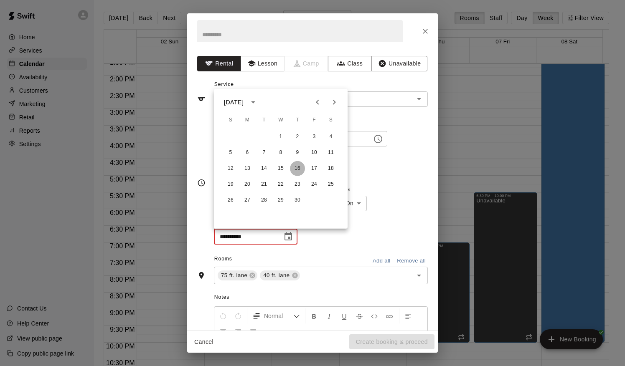
click at [299, 168] on button "16" at bounding box center [297, 168] width 15 height 15
type input "**********"
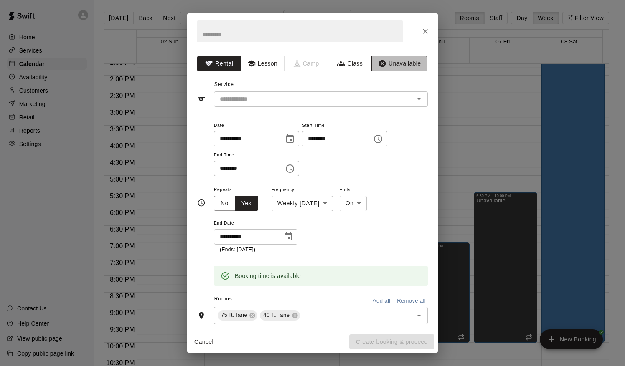
click at [388, 65] on button "Unavailable" at bounding box center [399, 63] width 56 height 15
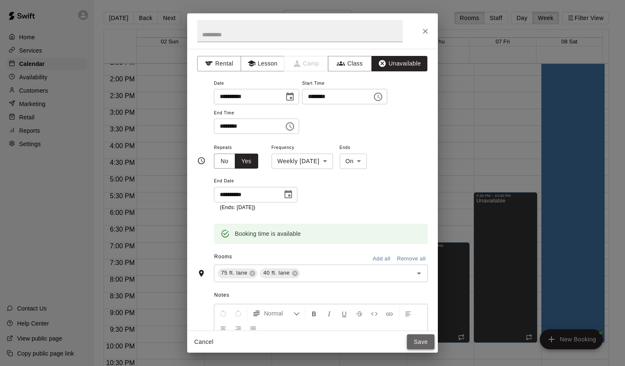
click at [420, 330] on button "Save" at bounding box center [421, 341] width 28 height 15
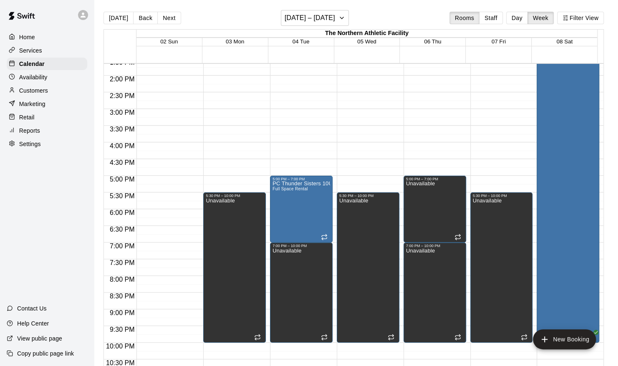
click at [454, 158] on div "5:00 PM – 7:00 PM Unavailable 7:00 PM – 10:00 PM Unavailable" at bounding box center [435, 9] width 63 height 802
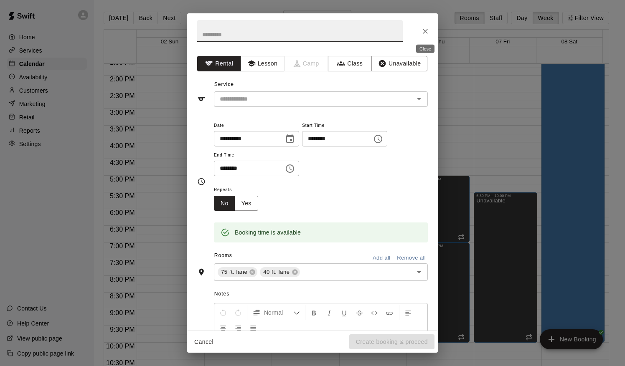
click at [421, 28] on icon "Close" at bounding box center [425, 31] width 8 height 8
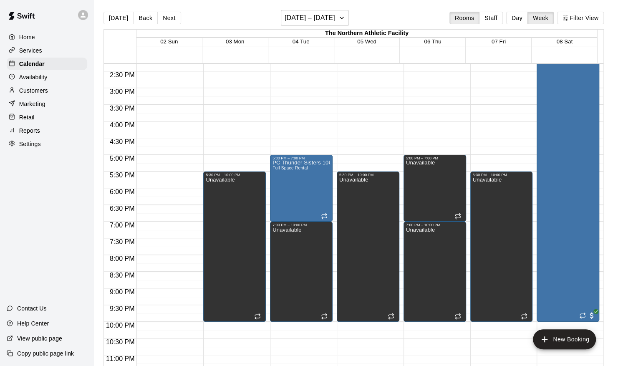
scroll to position [481, 0]
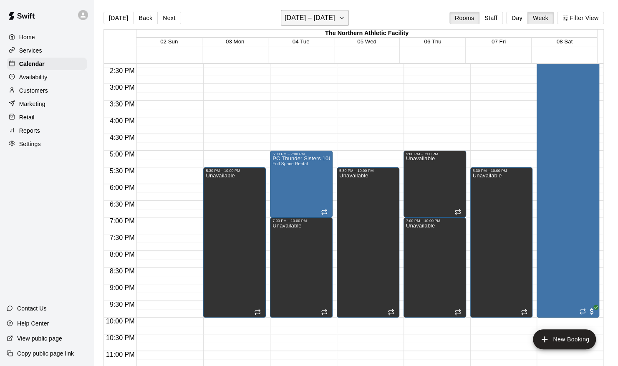
click at [299, 23] on h6 "[DATE] – [DATE]" at bounding box center [310, 18] width 51 height 12
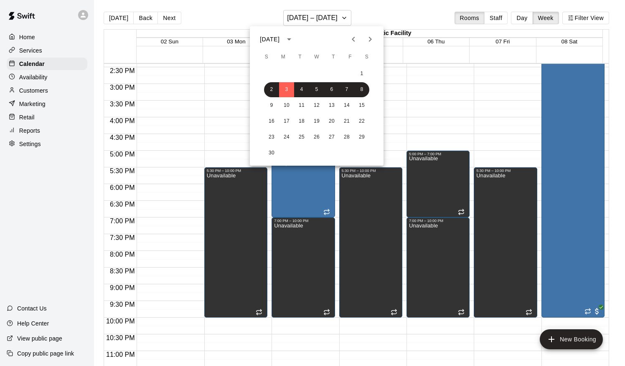
click at [367, 37] on icon "Next month" at bounding box center [370, 39] width 10 height 10
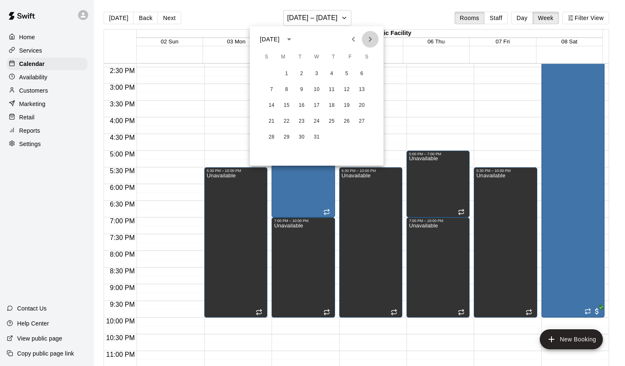
click at [367, 37] on icon "Next month" at bounding box center [370, 39] width 10 height 10
click at [304, 104] on button "13" at bounding box center [301, 105] width 15 height 15
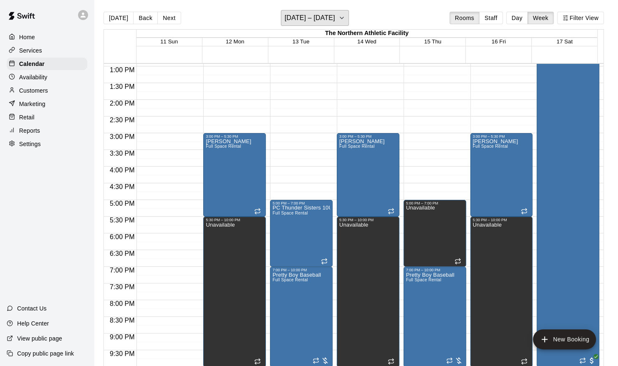
scroll to position [439, 0]
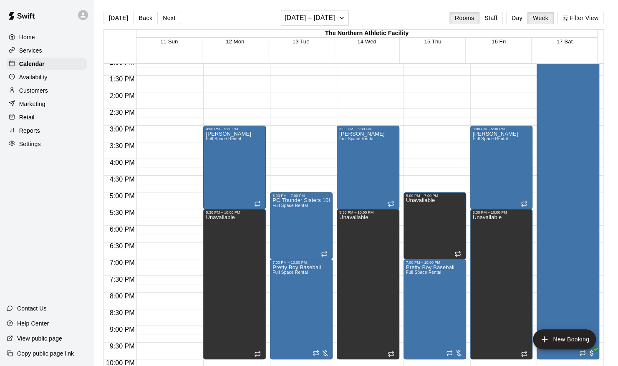
click at [42, 40] on div "Home" at bounding box center [47, 37] width 81 height 13
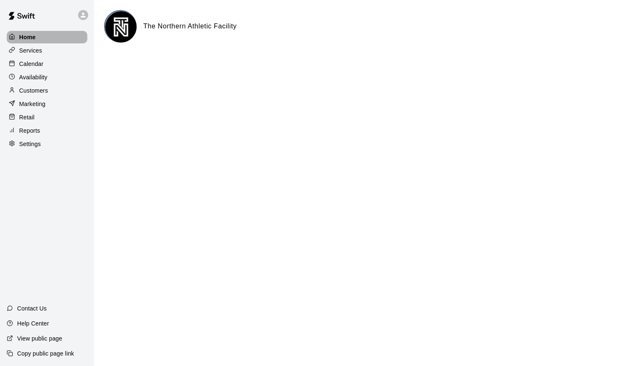
click at [60, 42] on div "Home" at bounding box center [47, 37] width 81 height 13
click at [47, 63] on div "Calendar" at bounding box center [47, 64] width 81 height 13
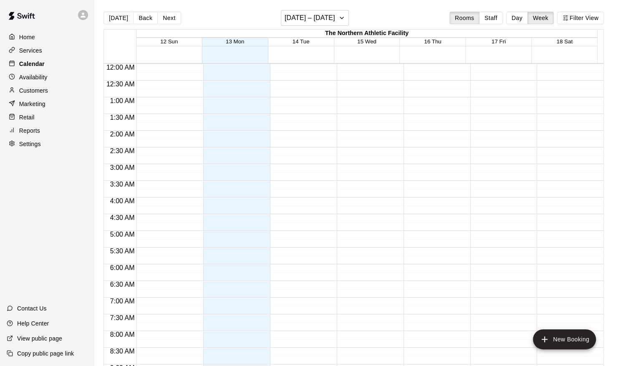
scroll to position [456, 0]
